Goal: Navigation & Orientation: Find specific page/section

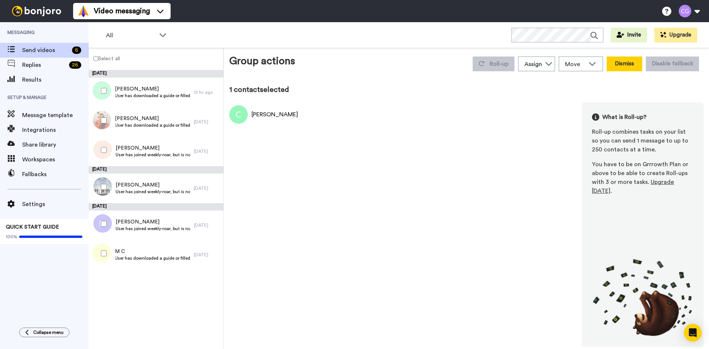
click at [619, 62] on button "Dismiss" at bounding box center [624, 64] width 35 height 15
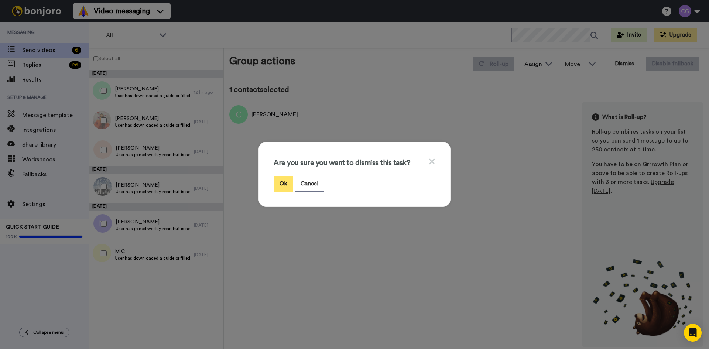
click at [278, 183] on button "Ok" at bounding box center [283, 184] width 19 height 16
